Goal: Task Accomplishment & Management: Manage account settings

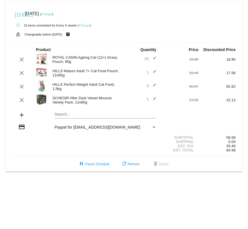
click at [52, 14] on link "Change" at bounding box center [46, 13] width 11 height 3
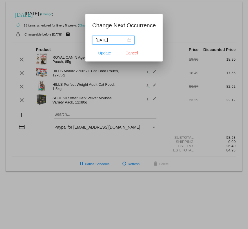
click at [127, 36] on nz-date-picker "[DATE]" at bounding box center [113, 40] width 43 height 9
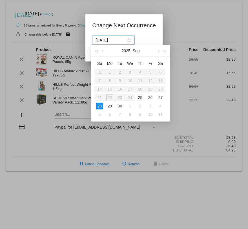
click at [142, 97] on div "25" at bounding box center [140, 97] width 7 height 7
type input "[DATE]"
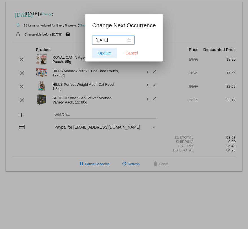
click at [103, 53] on span "Update" at bounding box center [104, 53] width 13 height 5
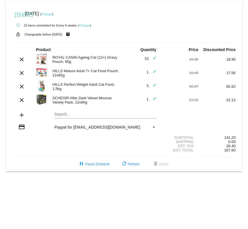
click at [153, 59] on mat-icon "edit" at bounding box center [153, 59] width 7 height 7
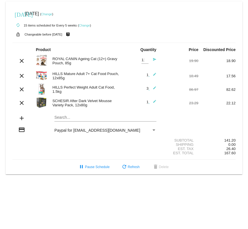
scroll to position [0, 1]
click at [146, 59] on input "11" at bounding box center [145, 60] width 7 height 4
type input "12"
click at [146, 59] on input "12" at bounding box center [145, 60] width 7 height 4
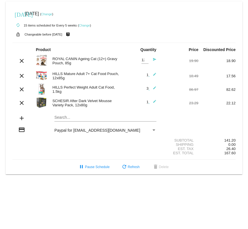
click at [156, 60] on mat-icon "send" at bounding box center [153, 61] width 7 height 7
